Goal: Task Accomplishment & Management: Manage account settings

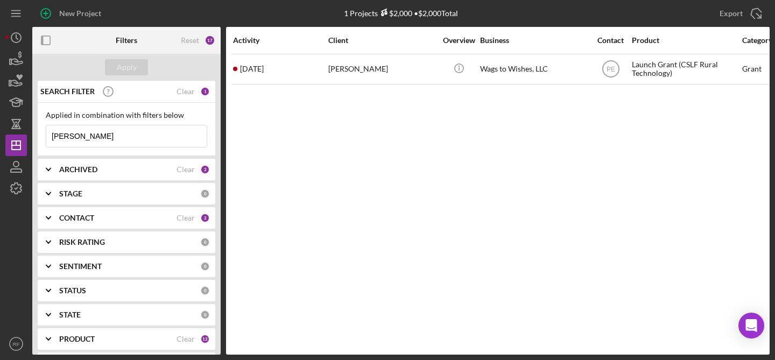
drag, startPoint x: 103, startPoint y: 136, endPoint x: -20, endPoint y: 133, distance: 123.3
click at [0, 133] on html "New Project 1 Projects $2,000 • $2,000 Total [PERSON_NAME] Export Icon/Export F…" at bounding box center [387, 180] width 775 height 360
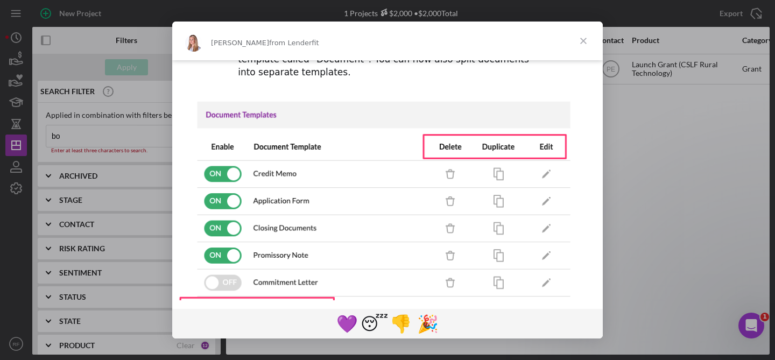
scroll to position [197, 0]
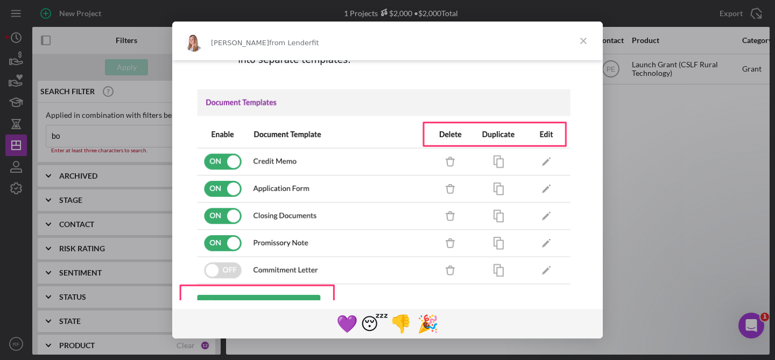
click at [588, 43] on span "Close" at bounding box center [583, 41] width 39 height 39
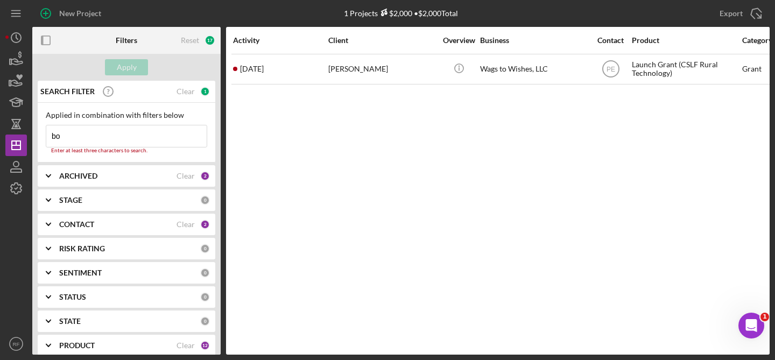
click at [104, 130] on input "bo" at bounding box center [126, 136] width 160 height 22
click at [108, 139] on input "bo" at bounding box center [126, 136] width 160 height 22
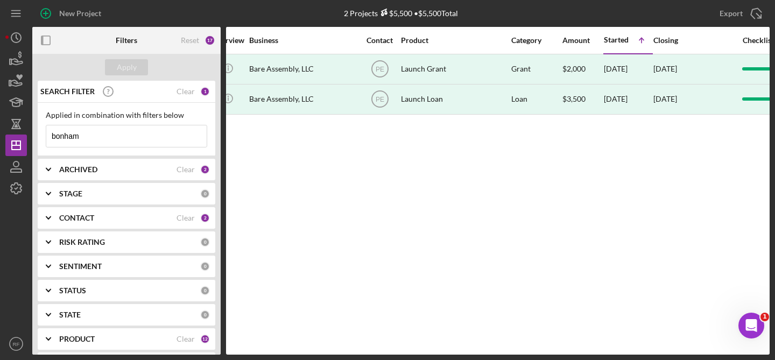
scroll to position [0, 237]
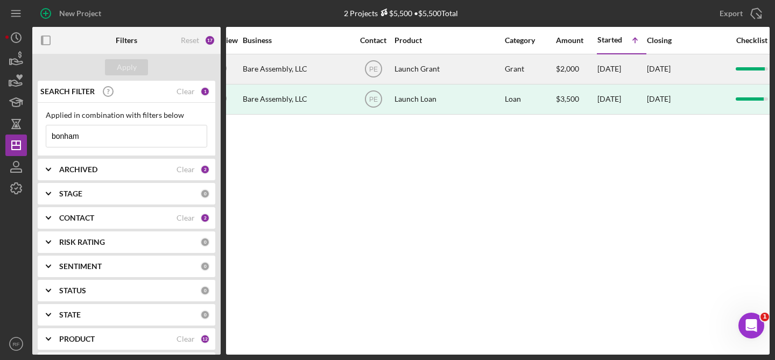
type input "bonham"
click at [460, 58] on div "Launch Grant" at bounding box center [449, 69] width 108 height 29
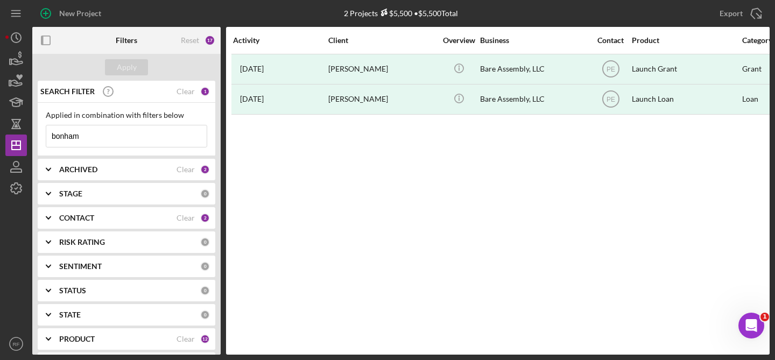
click at [104, 341] on div "PRODUCT" at bounding box center [117, 339] width 117 height 9
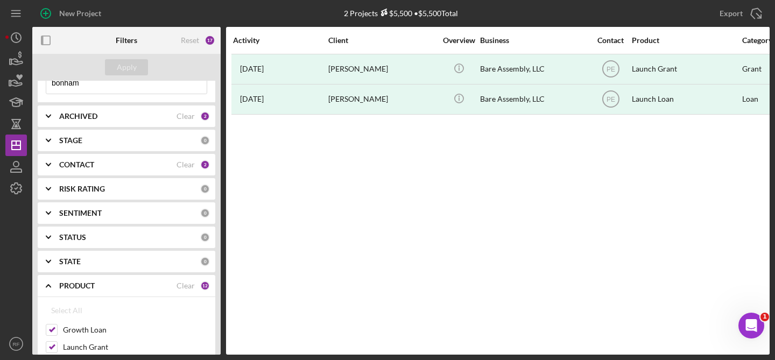
scroll to position [83, 0]
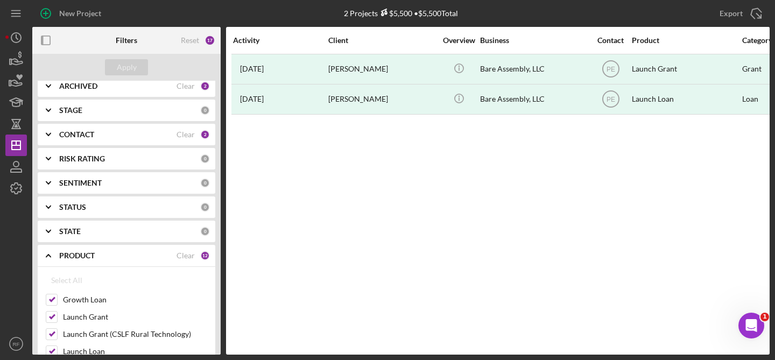
click at [135, 127] on div "CONTACT Clear 2" at bounding box center [134, 135] width 151 height 22
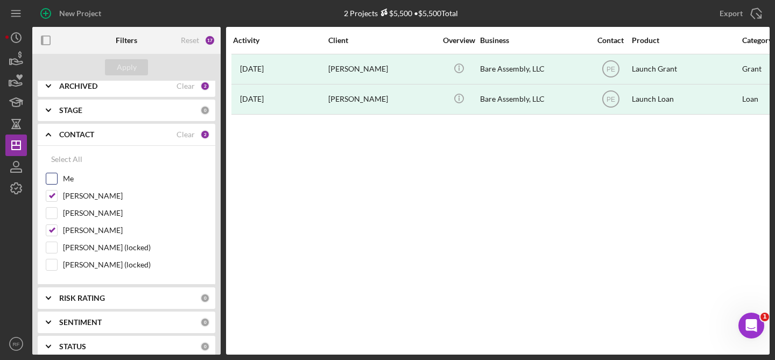
click at [54, 177] on input "Me" at bounding box center [51, 178] width 11 height 11
checkbox input "true"
click at [65, 156] on div "Select All" at bounding box center [66, 160] width 31 height 22
checkbox input "true"
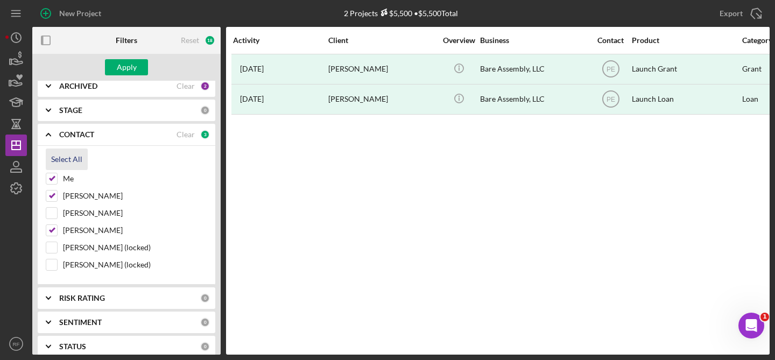
checkbox input "true"
click at [133, 72] on div "Apply" at bounding box center [127, 67] width 20 height 16
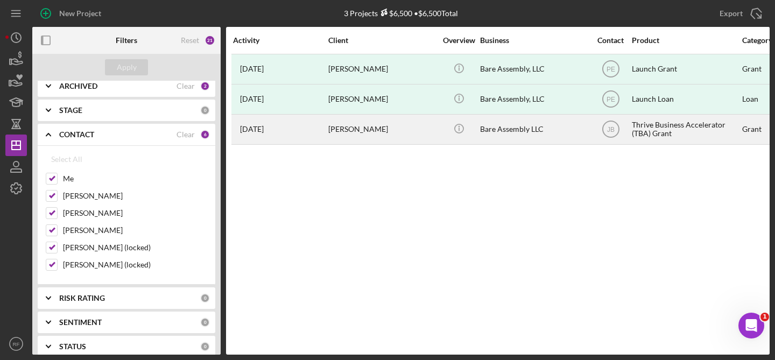
click at [434, 132] on div "[PERSON_NAME]" at bounding box center [382, 129] width 108 height 29
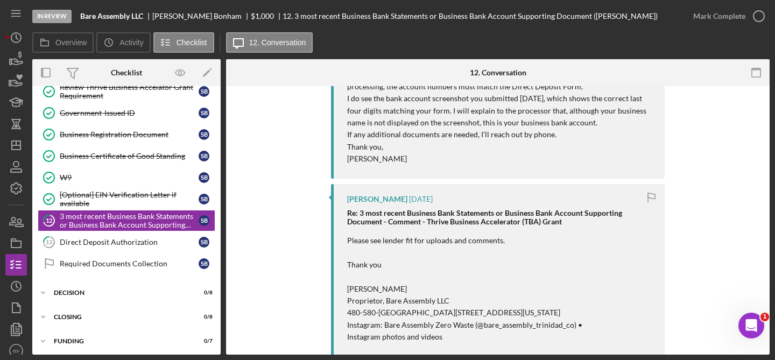
scroll to position [363, 0]
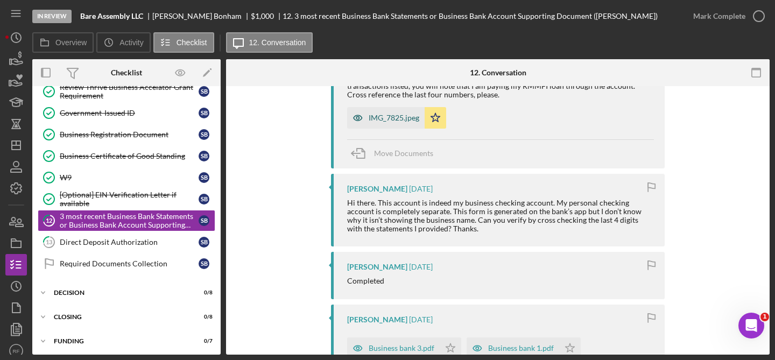
click at [396, 122] on div "IMG_7825.jpeg" at bounding box center [394, 118] width 51 height 9
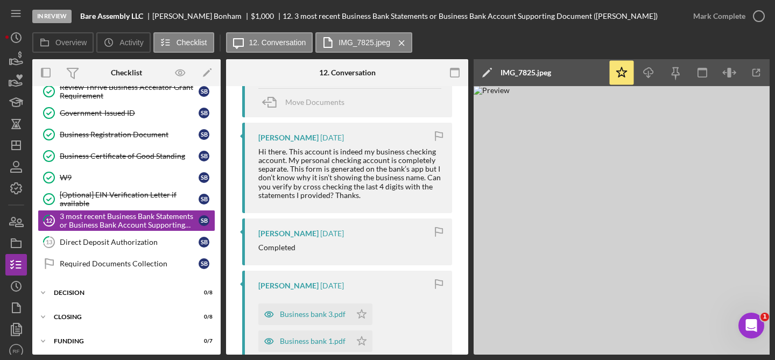
scroll to position [909, 0]
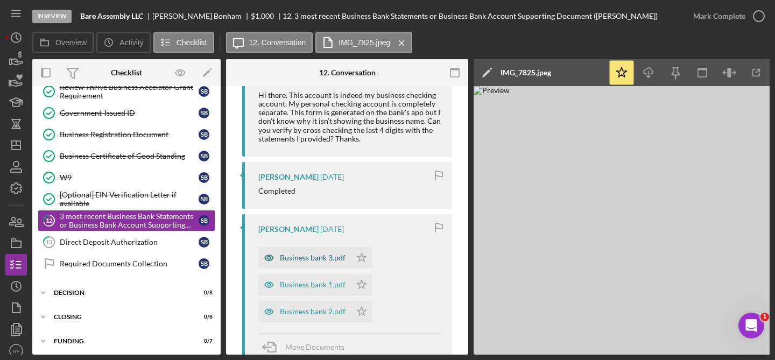
click at [324, 254] on div "Business bank 3.pdf" at bounding box center [313, 258] width 66 height 9
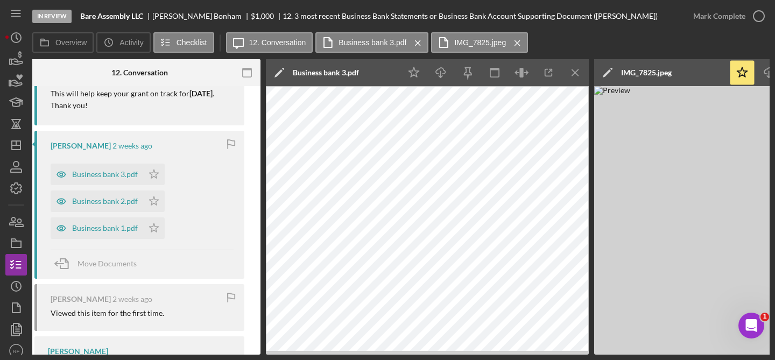
scroll to position [1540, 0]
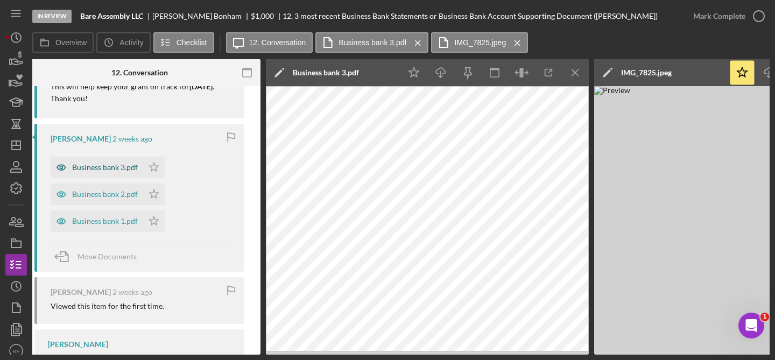
click at [117, 172] on div "Business bank 3.pdf" at bounding box center [105, 167] width 66 height 9
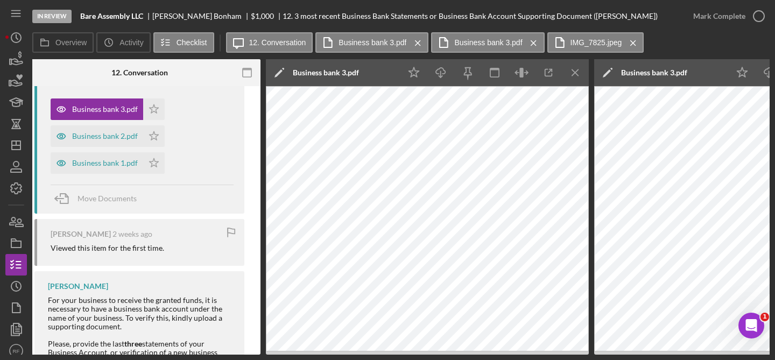
scroll to position [1592, 0]
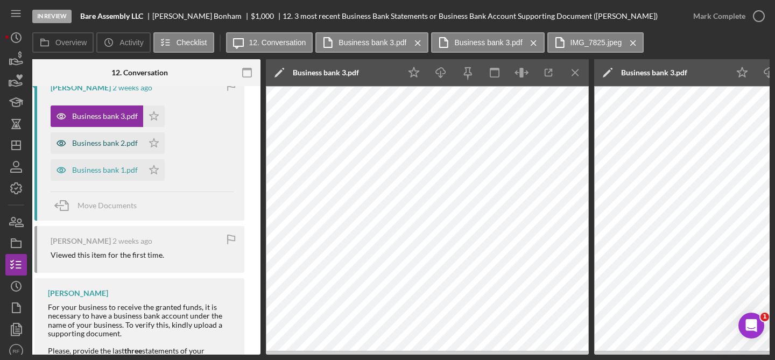
click at [117, 148] on div "Business bank 2.pdf" at bounding box center [105, 143] width 66 height 9
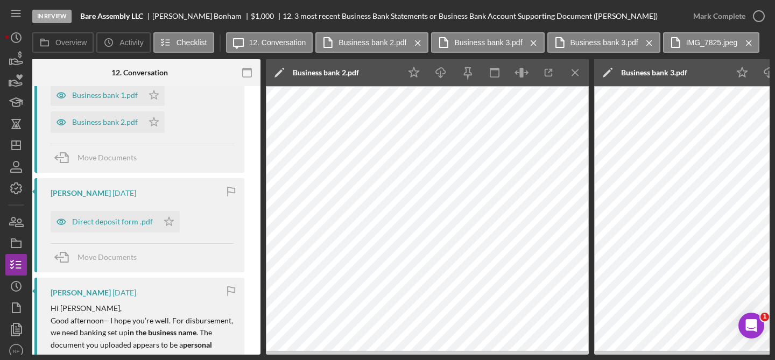
scroll to position [1020, 0]
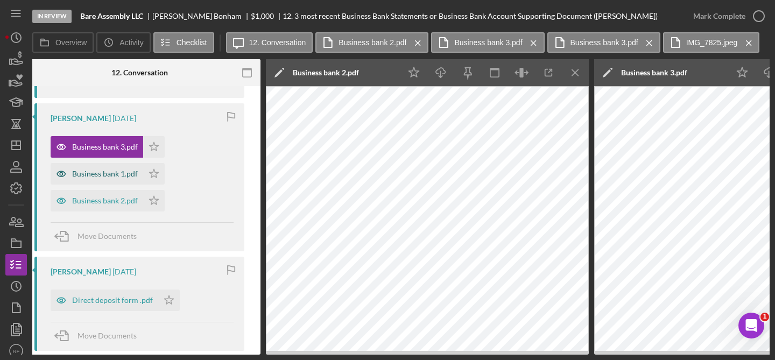
click at [103, 174] on div "Business bank 1.pdf" at bounding box center [105, 174] width 66 height 9
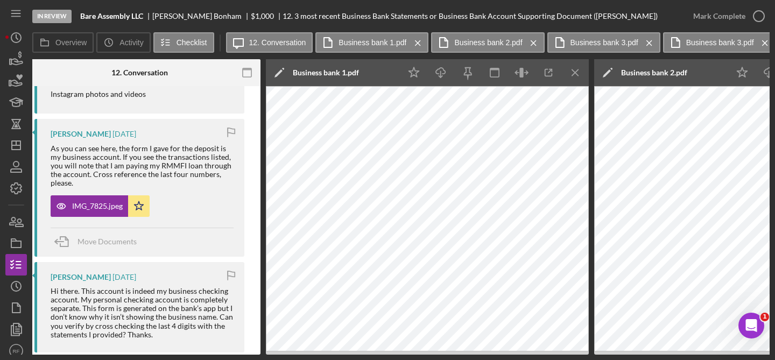
scroll to position [709, 0]
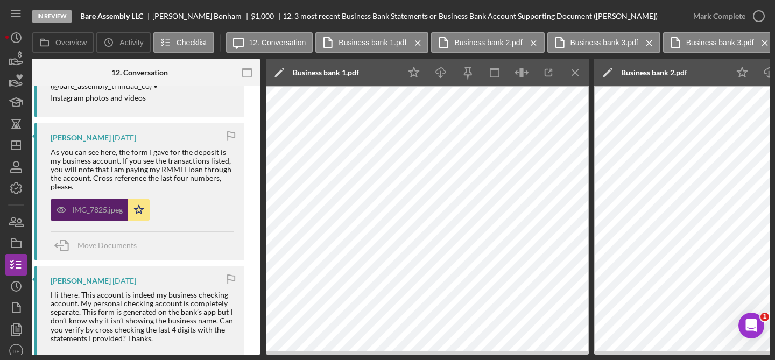
click at [92, 218] on div "IMG_7825.jpeg" at bounding box center [90, 210] width 78 height 22
click at [88, 210] on div "IMG_7825.jpeg" at bounding box center [97, 210] width 51 height 9
click at [571, 71] on icon "Icon/Menu Close" at bounding box center [576, 73] width 24 height 24
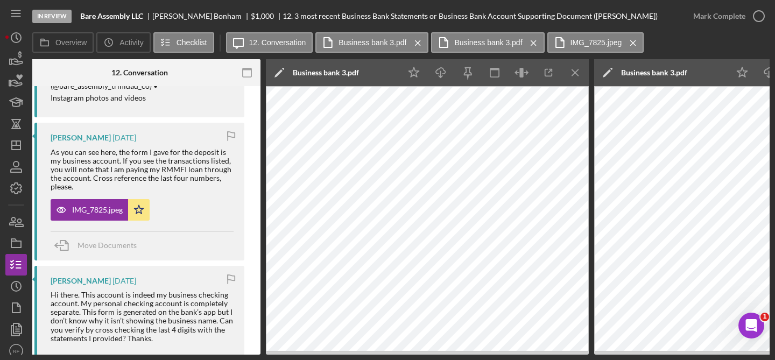
click at [571, 71] on icon "Icon/Menu Close" at bounding box center [576, 73] width 24 height 24
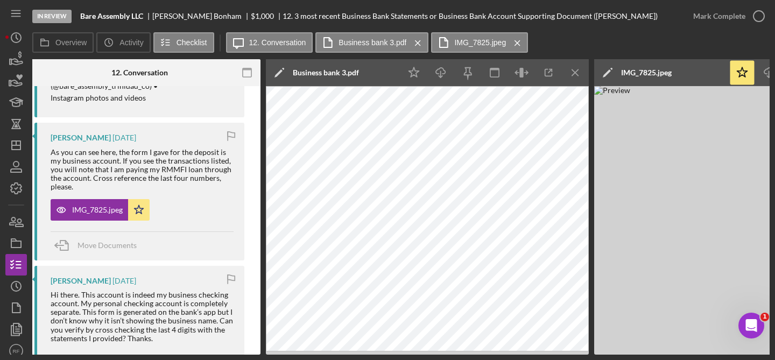
click at [571, 71] on icon "Icon/Menu Close" at bounding box center [576, 73] width 24 height 24
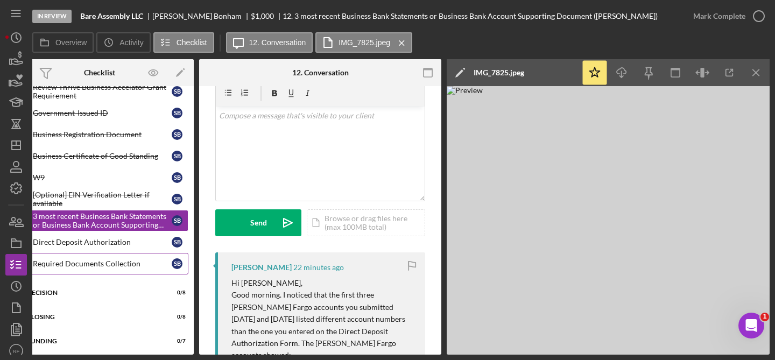
scroll to position [0, 0]
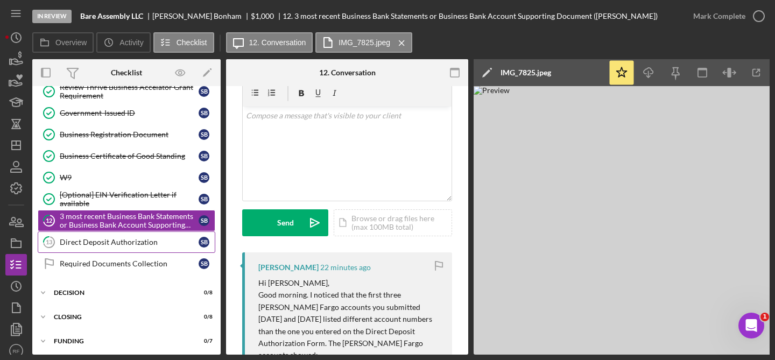
click at [110, 240] on div "Direct Deposit Authorization" at bounding box center [129, 242] width 139 height 9
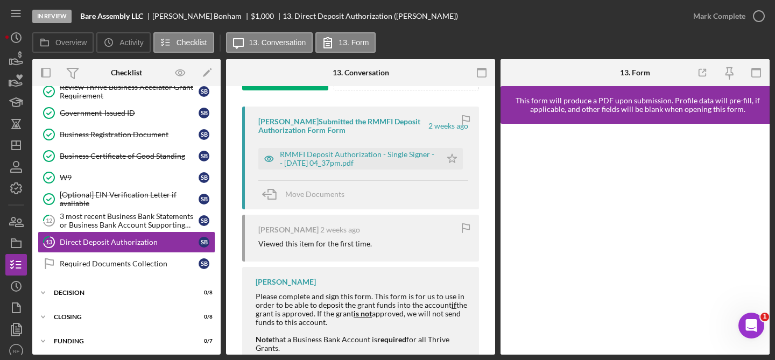
scroll to position [190, 0]
click at [338, 158] on div "RMMFI Deposit Authorization - Single Signer -- [DATE] 04_37pm.pdf" at bounding box center [358, 159] width 156 height 17
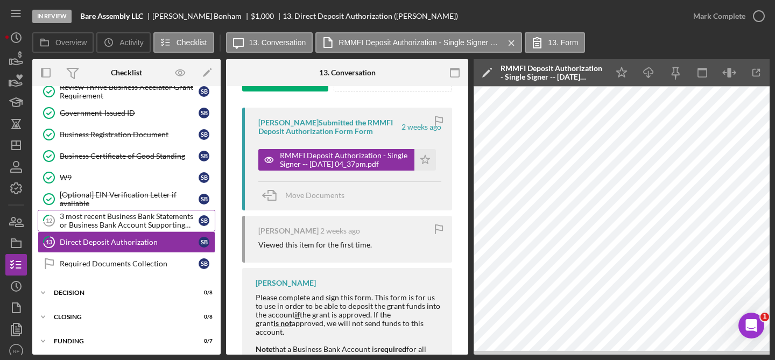
click at [119, 227] on div "3 most recent Business Bank Statements or Business Bank Account Supporting Docu…" at bounding box center [129, 220] width 139 height 17
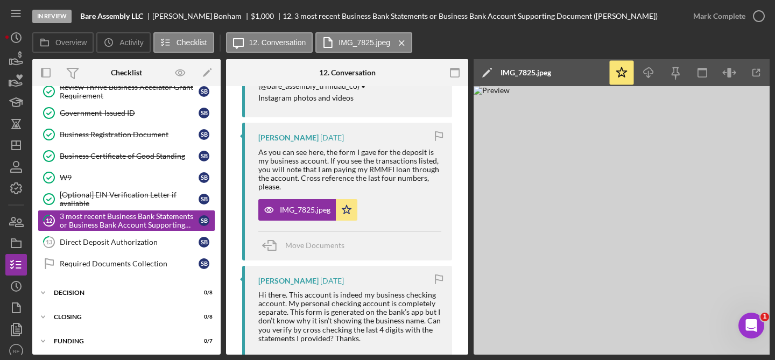
scroll to position [763, 0]
